Goal: Task Accomplishment & Management: Manage account settings

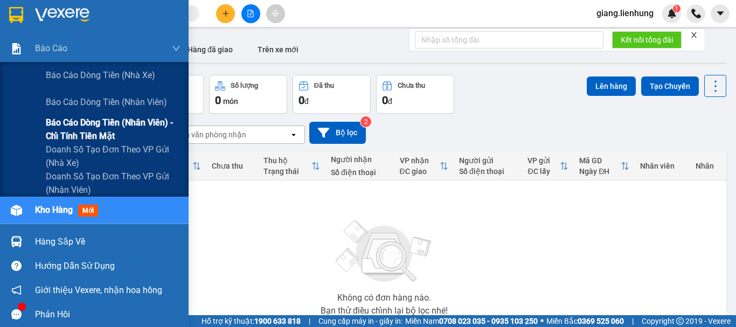
click at [72, 124] on span "Báo cáo dòng tiền (nhân viên) - chỉ tính tiền mặt" at bounding box center [113, 129] width 135 height 27
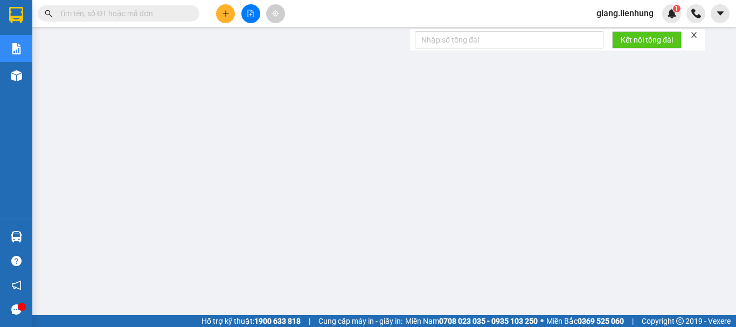
click at [634, 8] on span "giang.lienhung" at bounding box center [625, 12] width 74 height 13
click at [633, 33] on span "Đăng xuất" at bounding box center [629, 33] width 52 height 12
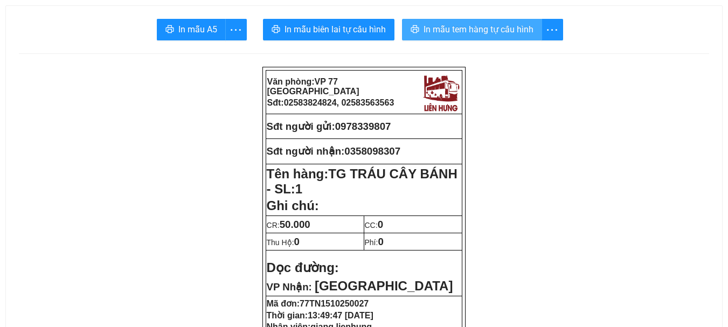
click at [430, 19] on button "In mẫu tem hàng tự cấu hình" at bounding box center [472, 30] width 140 height 22
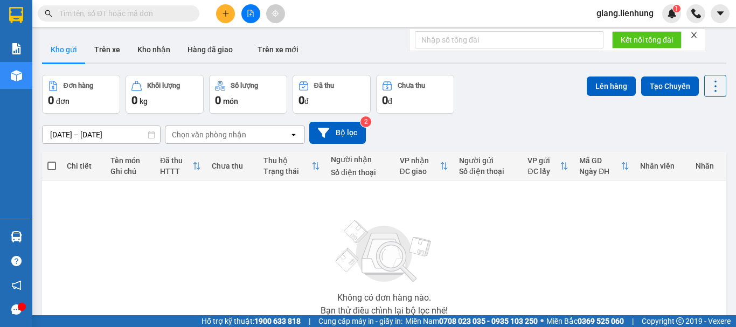
click at [637, 11] on span "giang.lienhung" at bounding box center [625, 12] width 74 height 13
click at [607, 29] on span "Đăng xuất" at bounding box center [629, 33] width 52 height 12
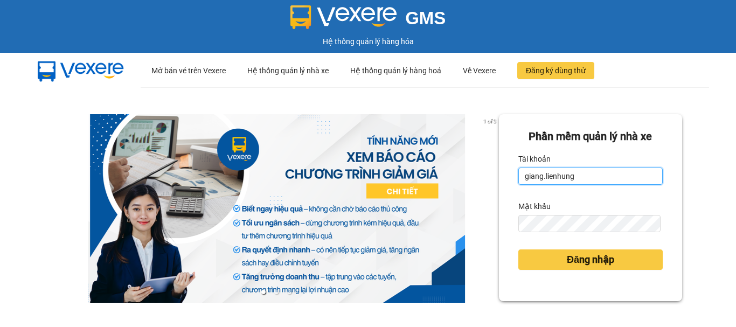
click at [582, 176] on input "giang.lienhung" at bounding box center [590, 176] width 144 height 17
type input "thi.lienhung"
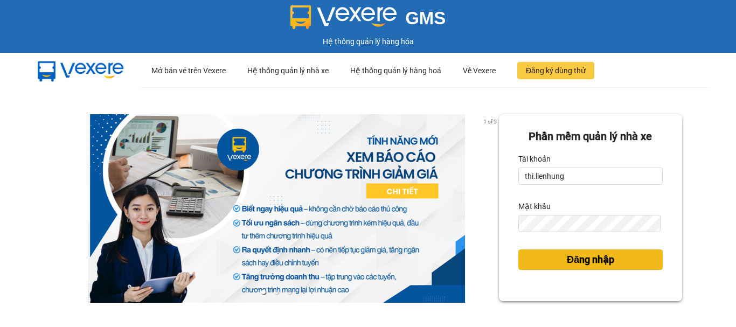
click at [601, 260] on span "Đăng nhập" at bounding box center [590, 259] width 47 height 15
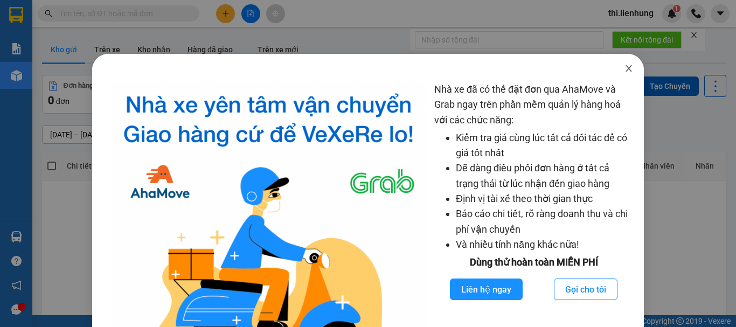
click at [625, 68] on icon "close" at bounding box center [629, 68] width 9 height 9
